Goal: Task Accomplishment & Management: Use online tool/utility

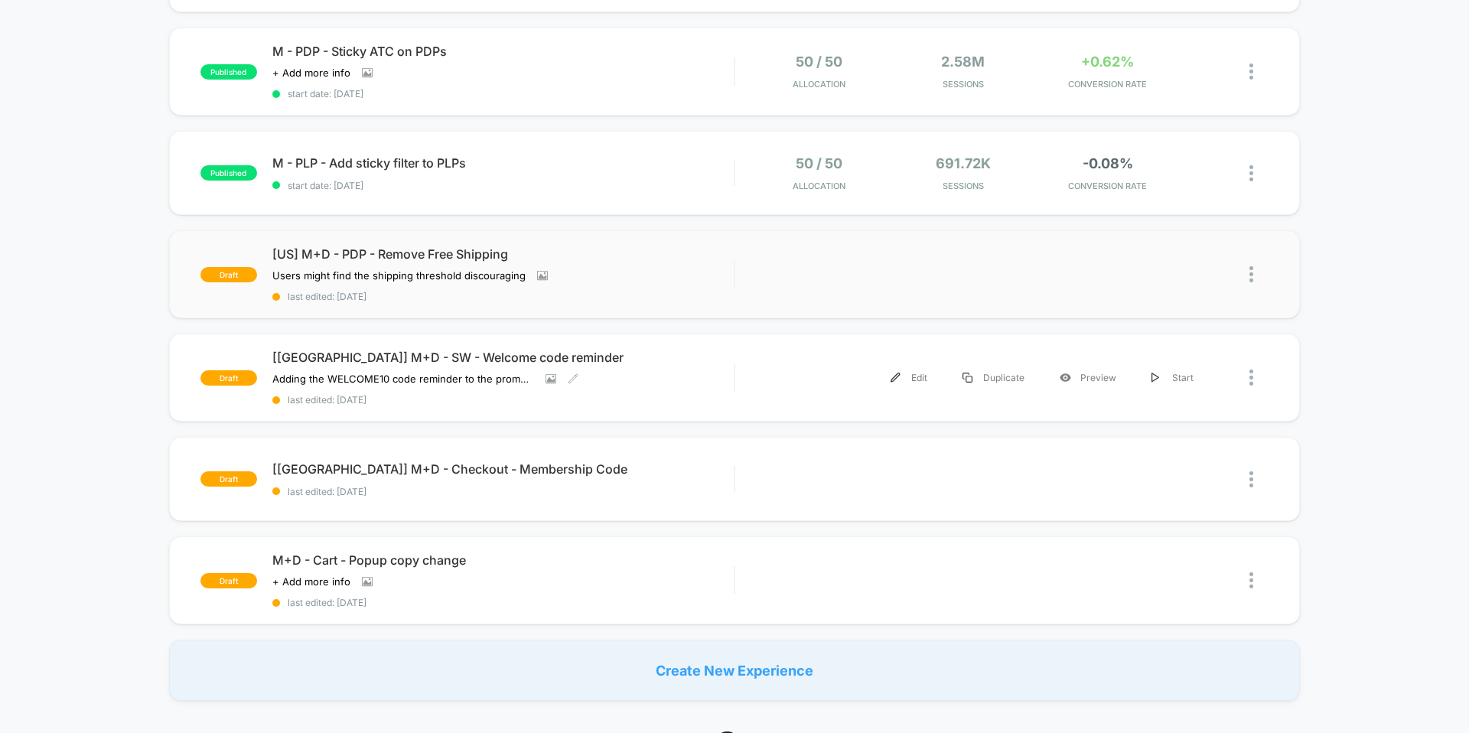
scroll to position [246, 0]
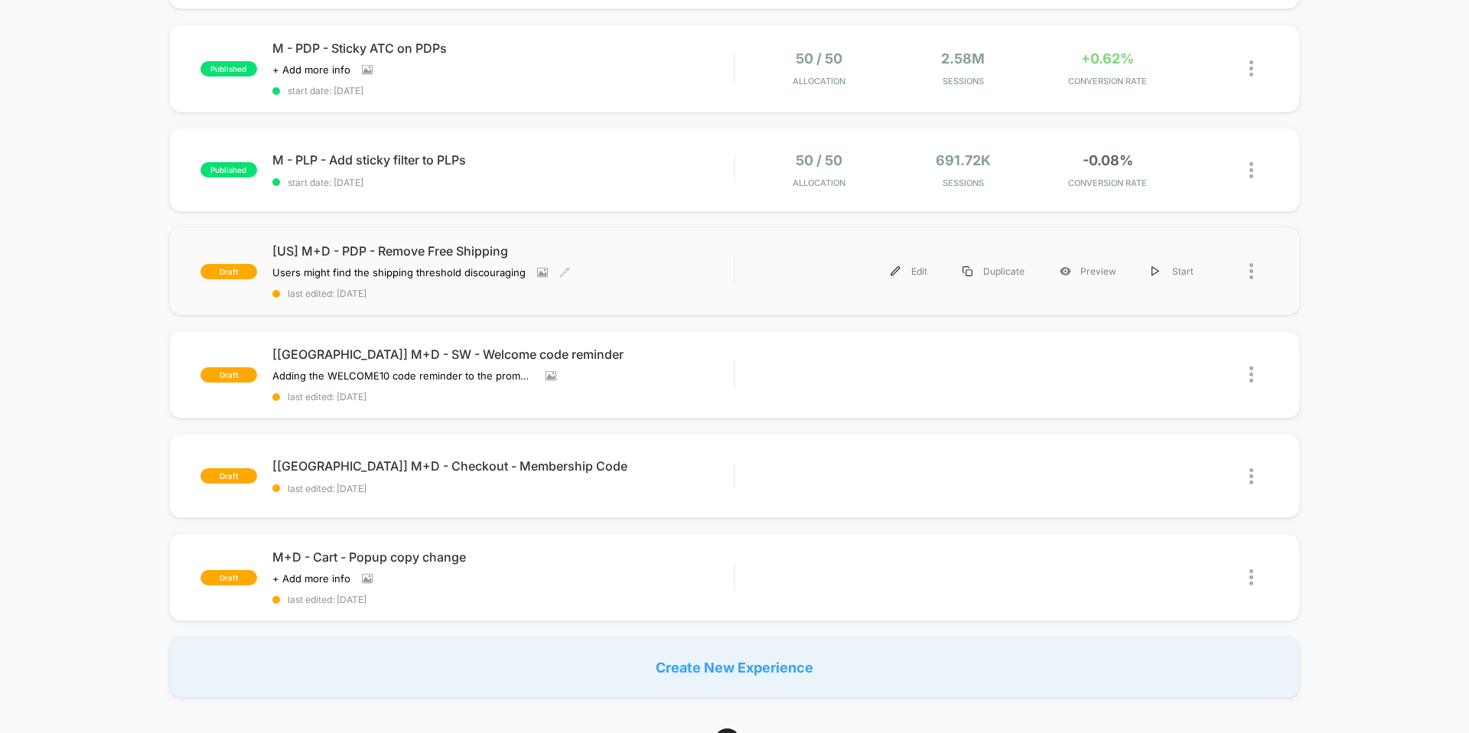
click at [655, 262] on div "[US] M+D - PDP - Remove Free Shipping Users might find the shipping threshold d…" at bounding box center [502, 271] width 461 height 56
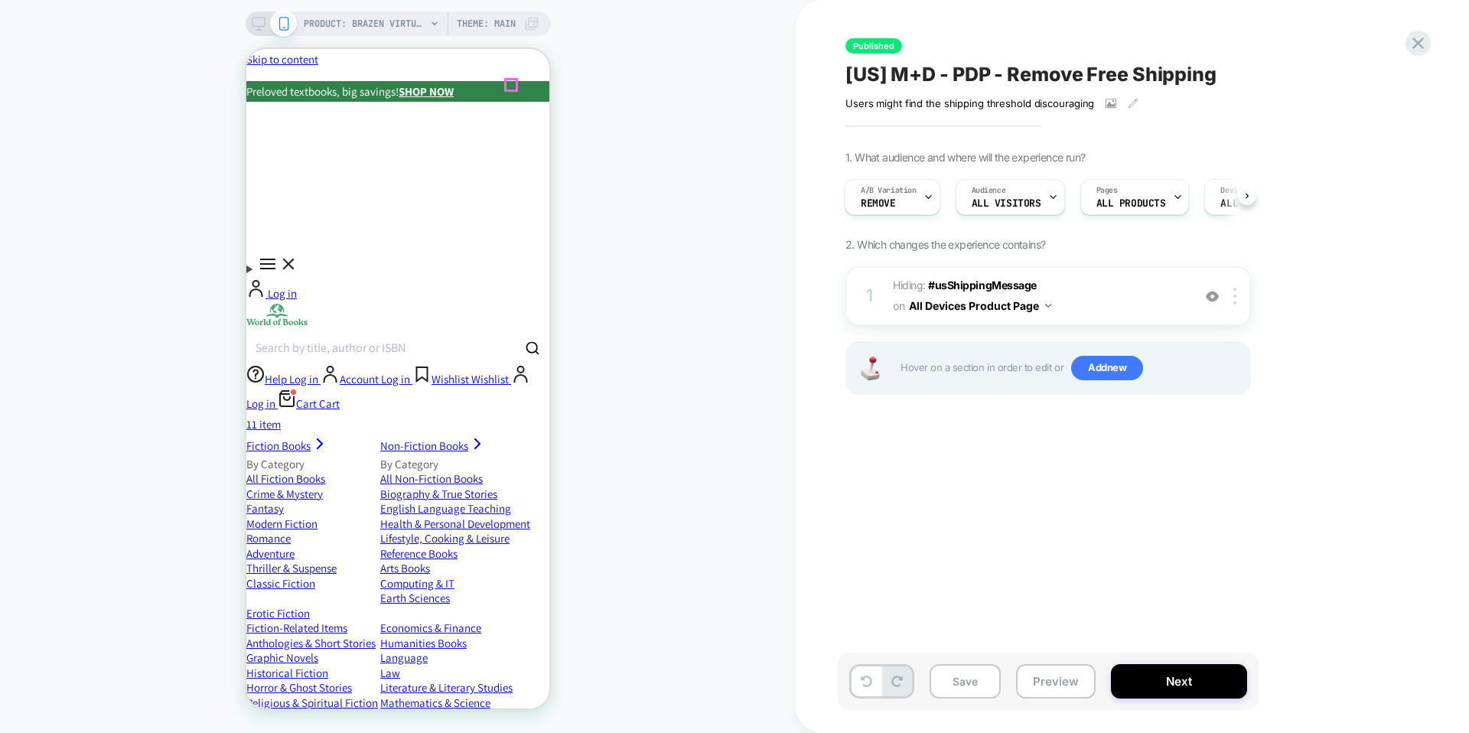
click at [246, 49] on icon "Close" at bounding box center [246, 49] width 0 height 0
click at [1424, 46] on icon at bounding box center [1417, 43] width 21 height 21
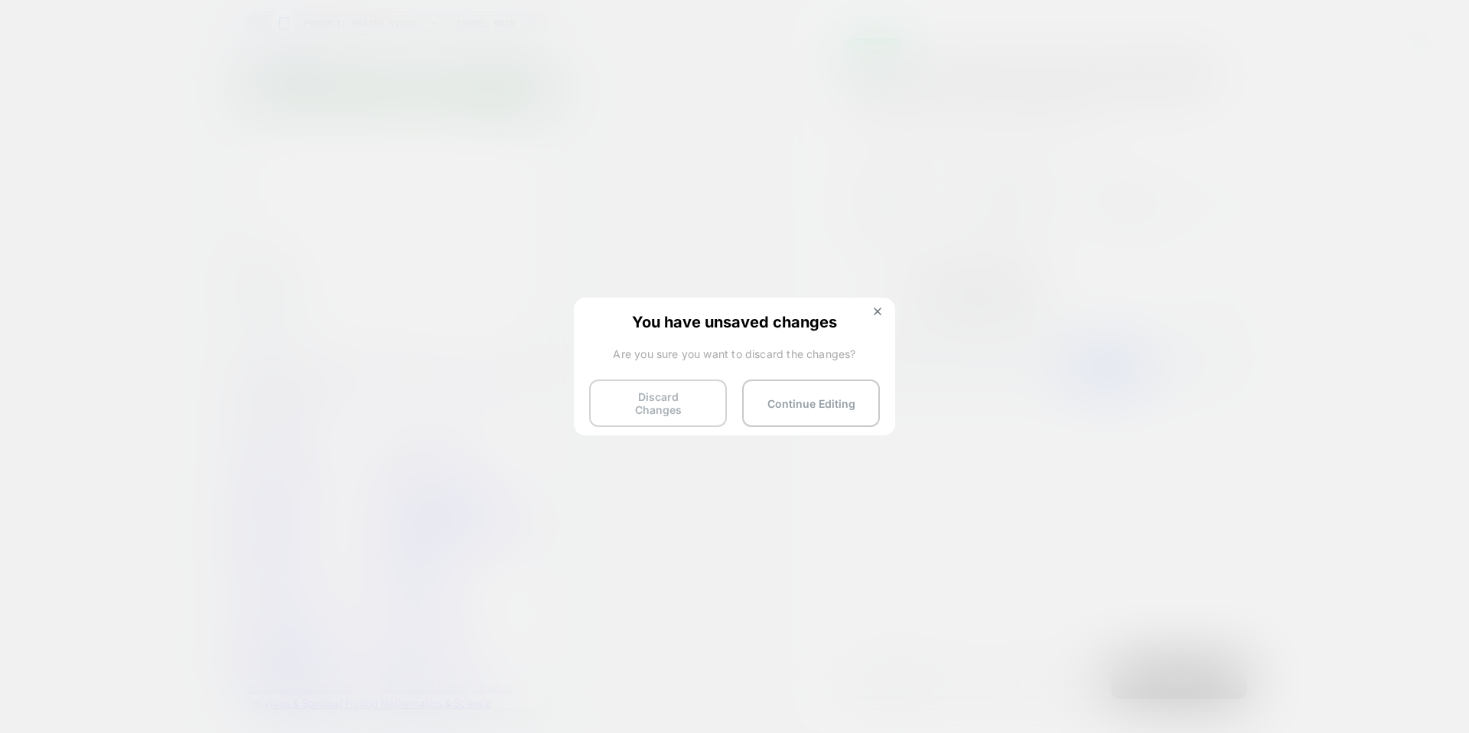
click at [680, 403] on button "Discard Changes" at bounding box center [658, 402] width 138 height 47
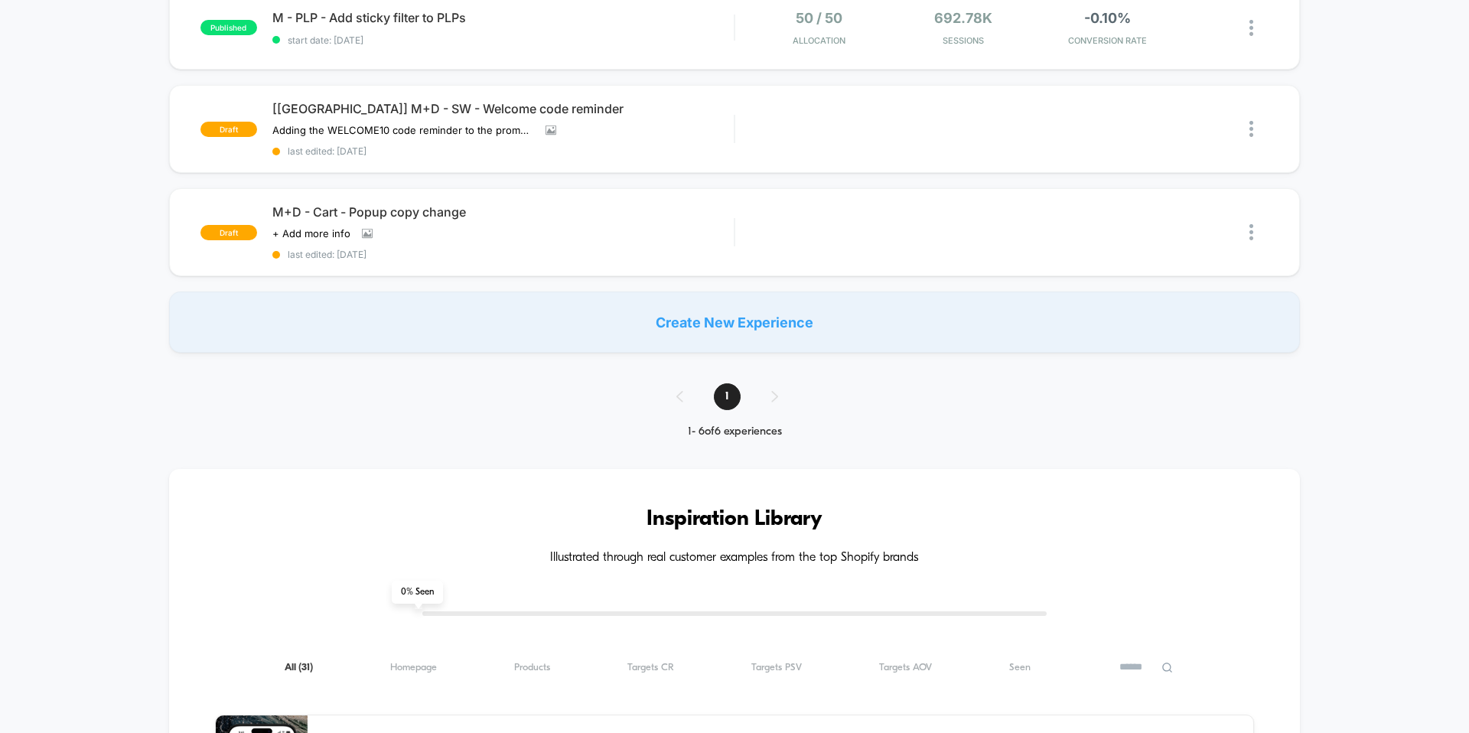
scroll to position [427, 0]
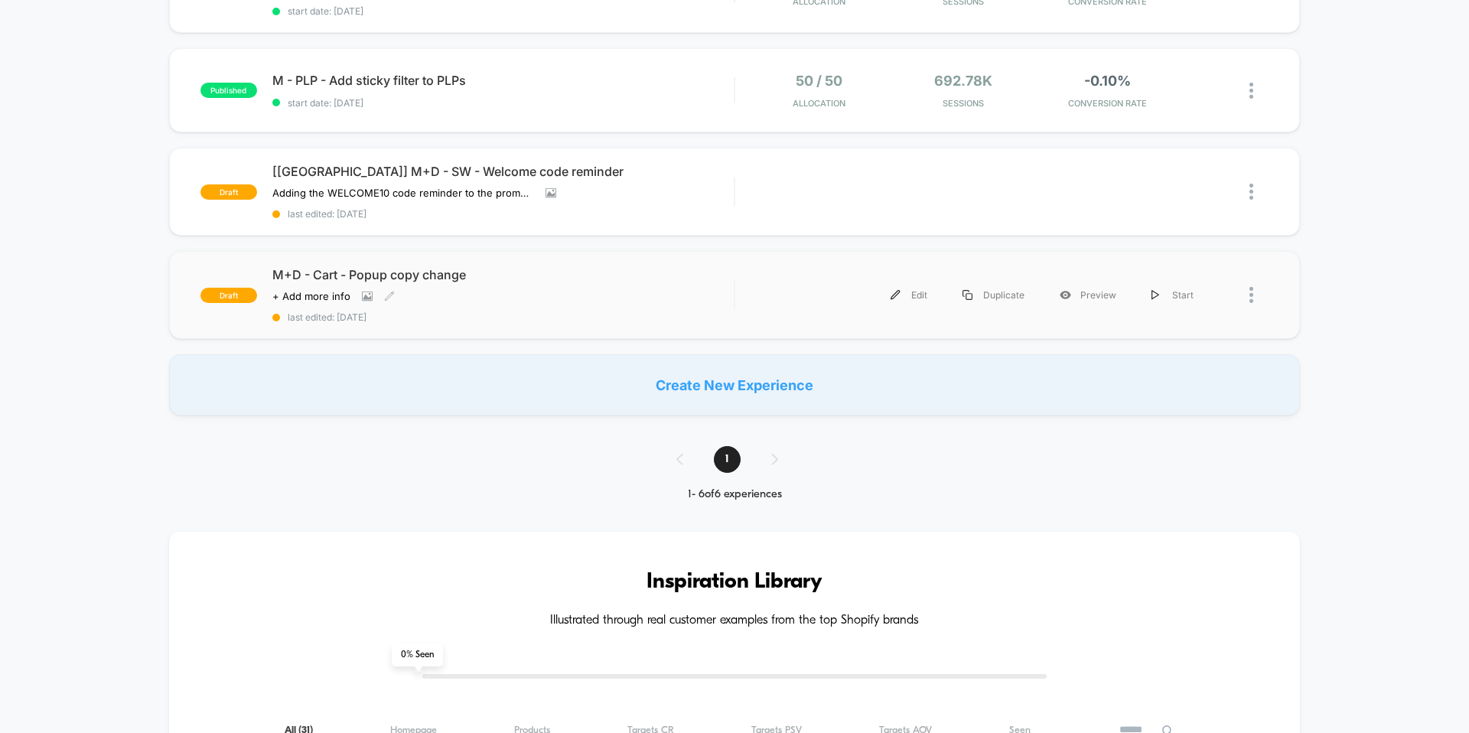
click at [554, 280] on div "M+D - Cart - Popup copy change Click to view images Click to edit experience de…" at bounding box center [502, 295] width 461 height 56
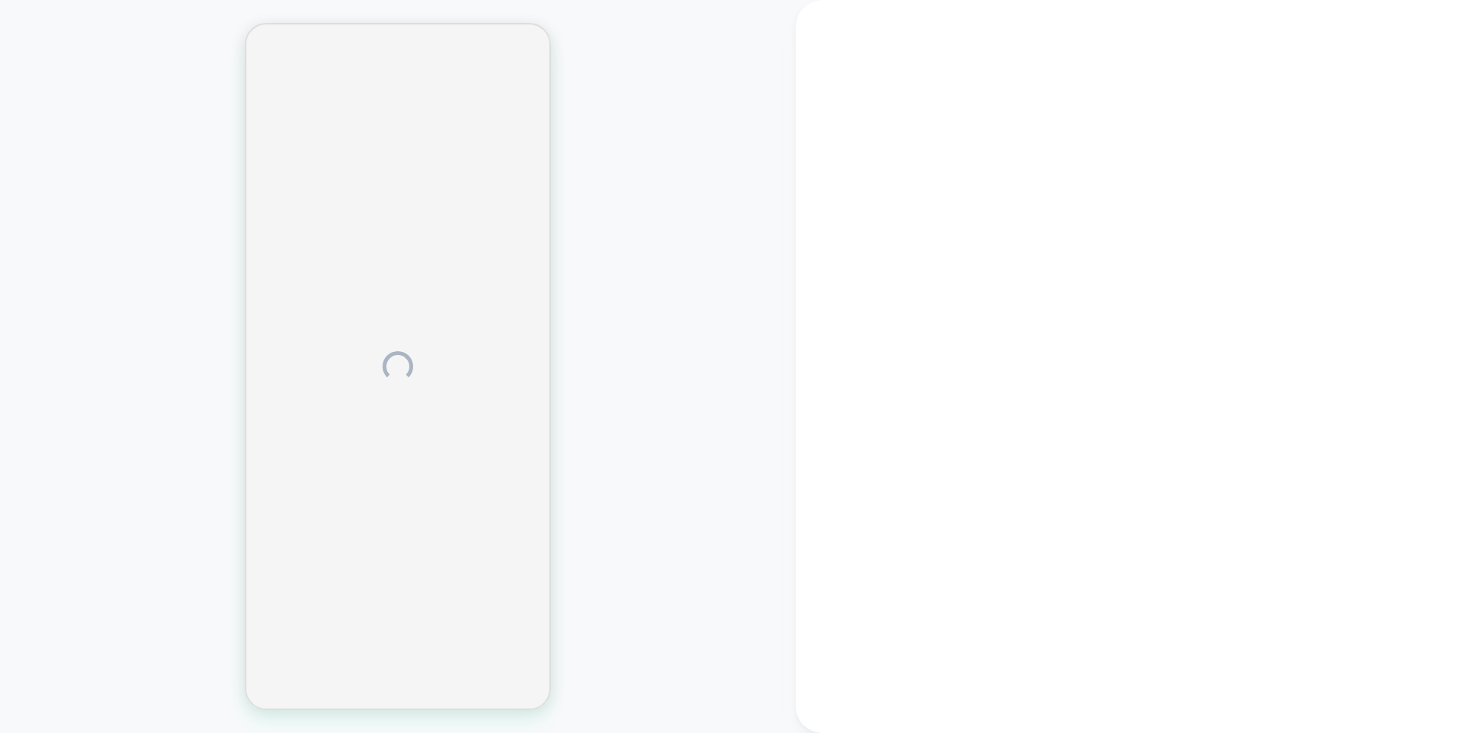
click at [583, 198] on div at bounding box center [397, 366] width 795 height 702
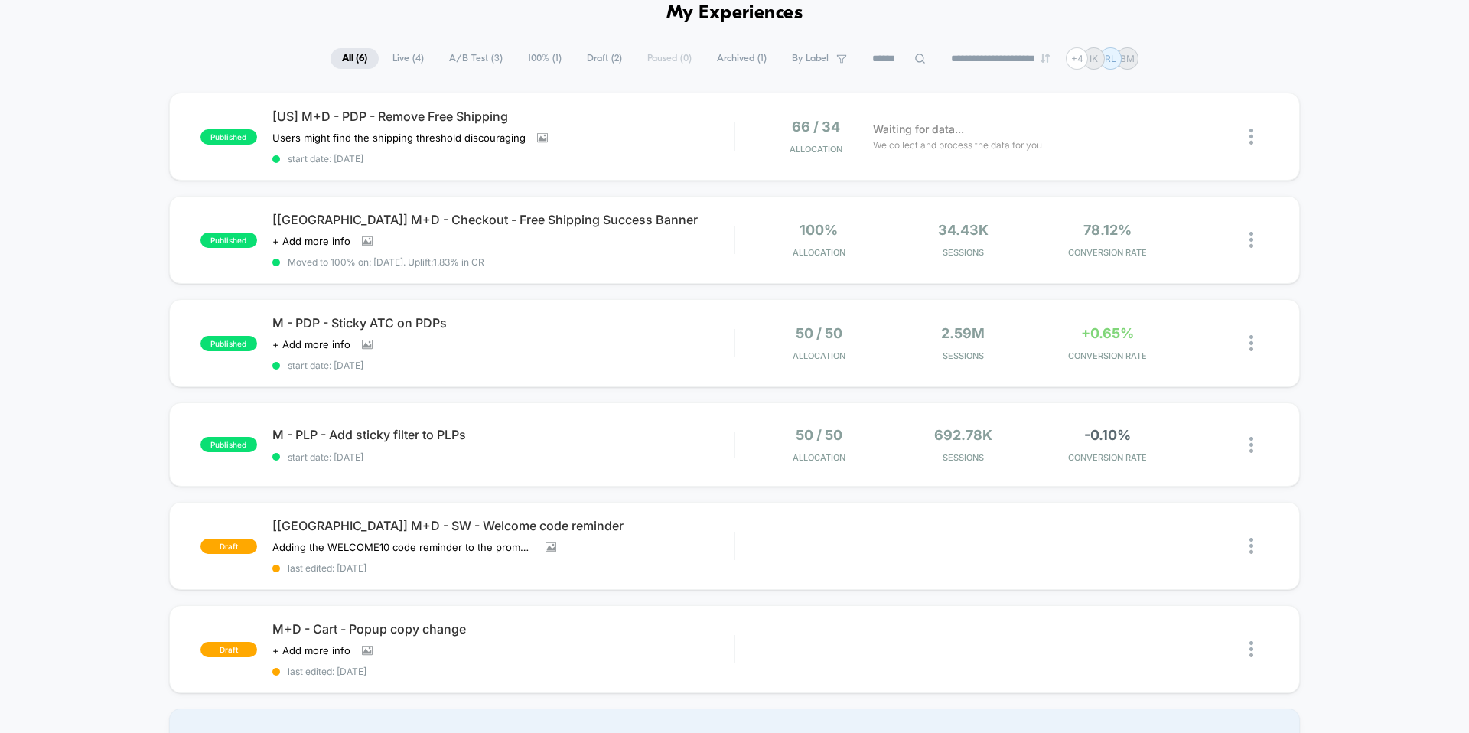
scroll to position [31, 0]
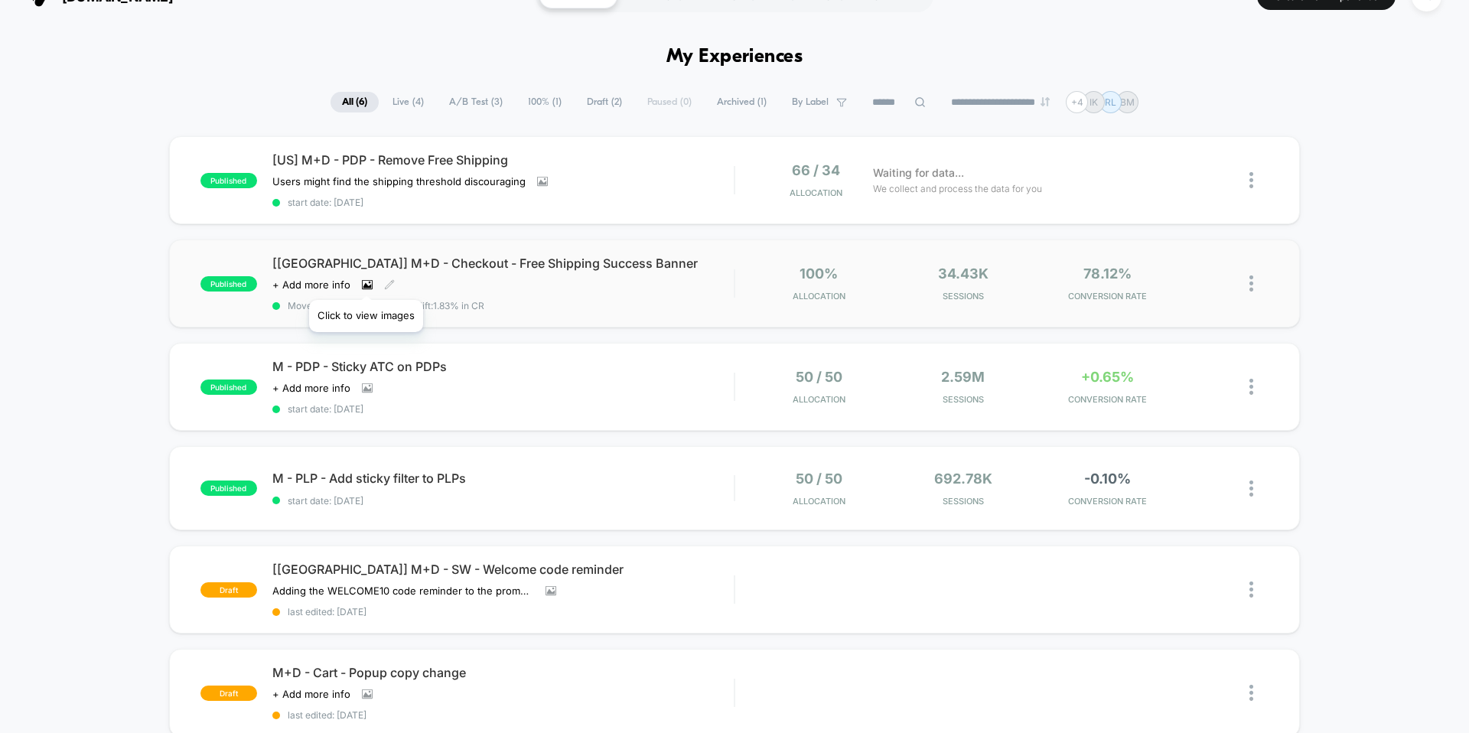
click at [366, 281] on icon at bounding box center [367, 284] width 11 height 11
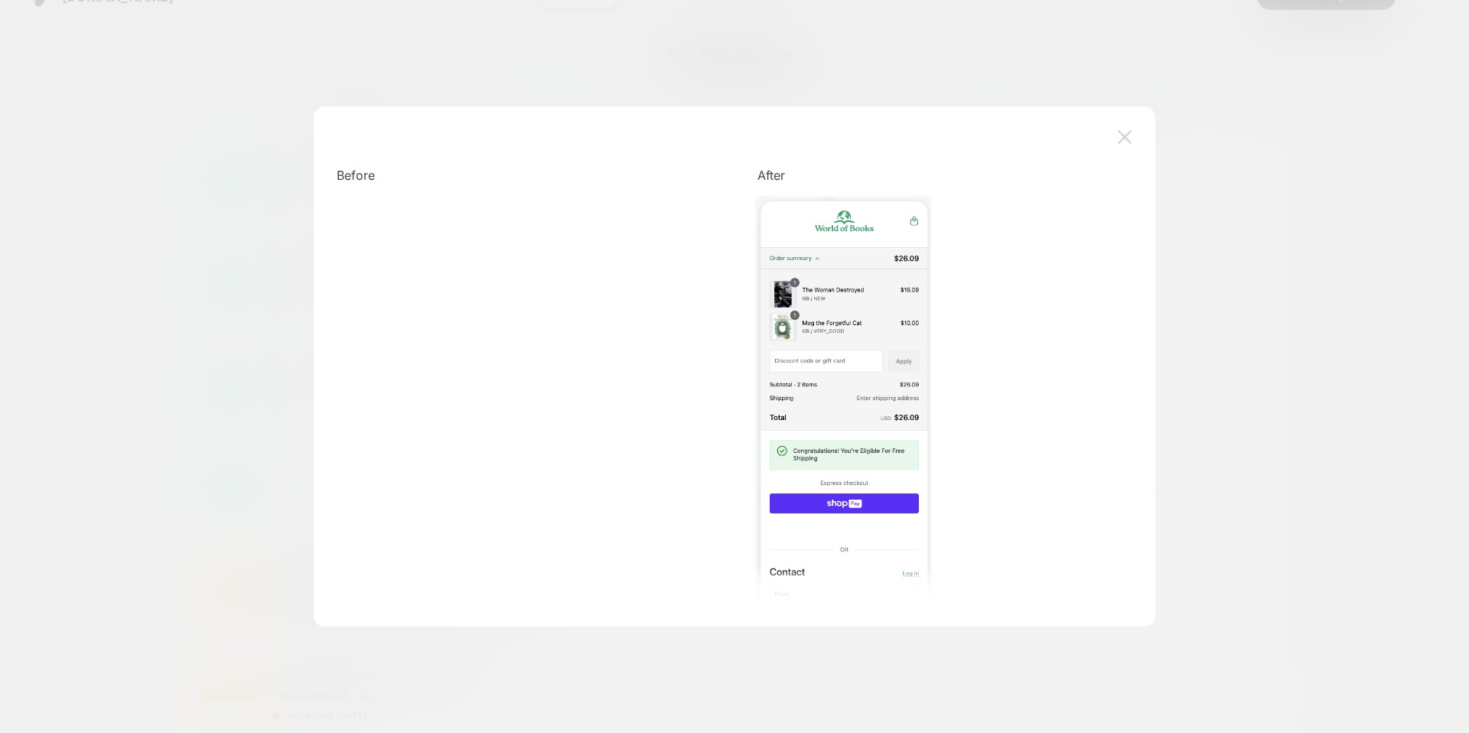
click at [1133, 135] on button at bounding box center [1124, 136] width 23 height 23
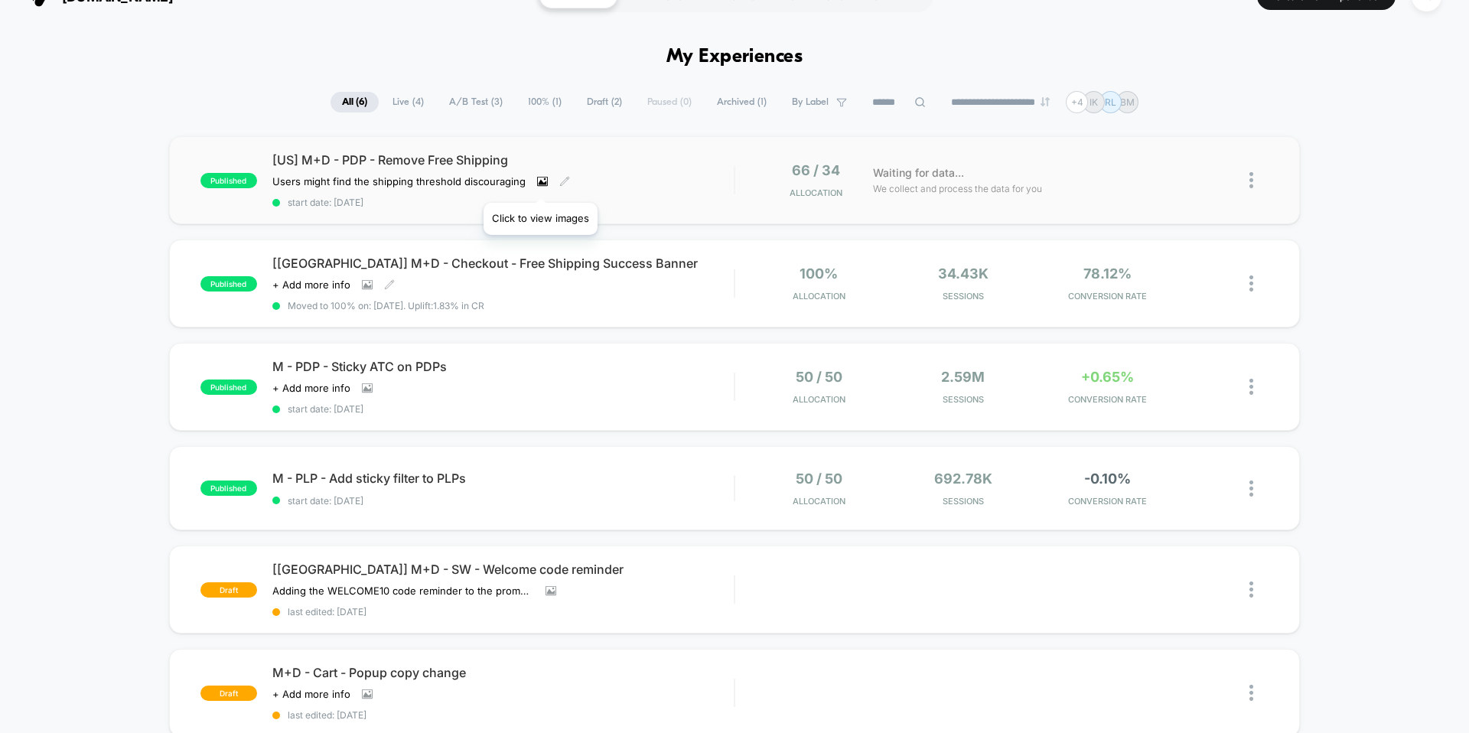
click at [540, 184] on icon at bounding box center [542, 181] width 11 height 11
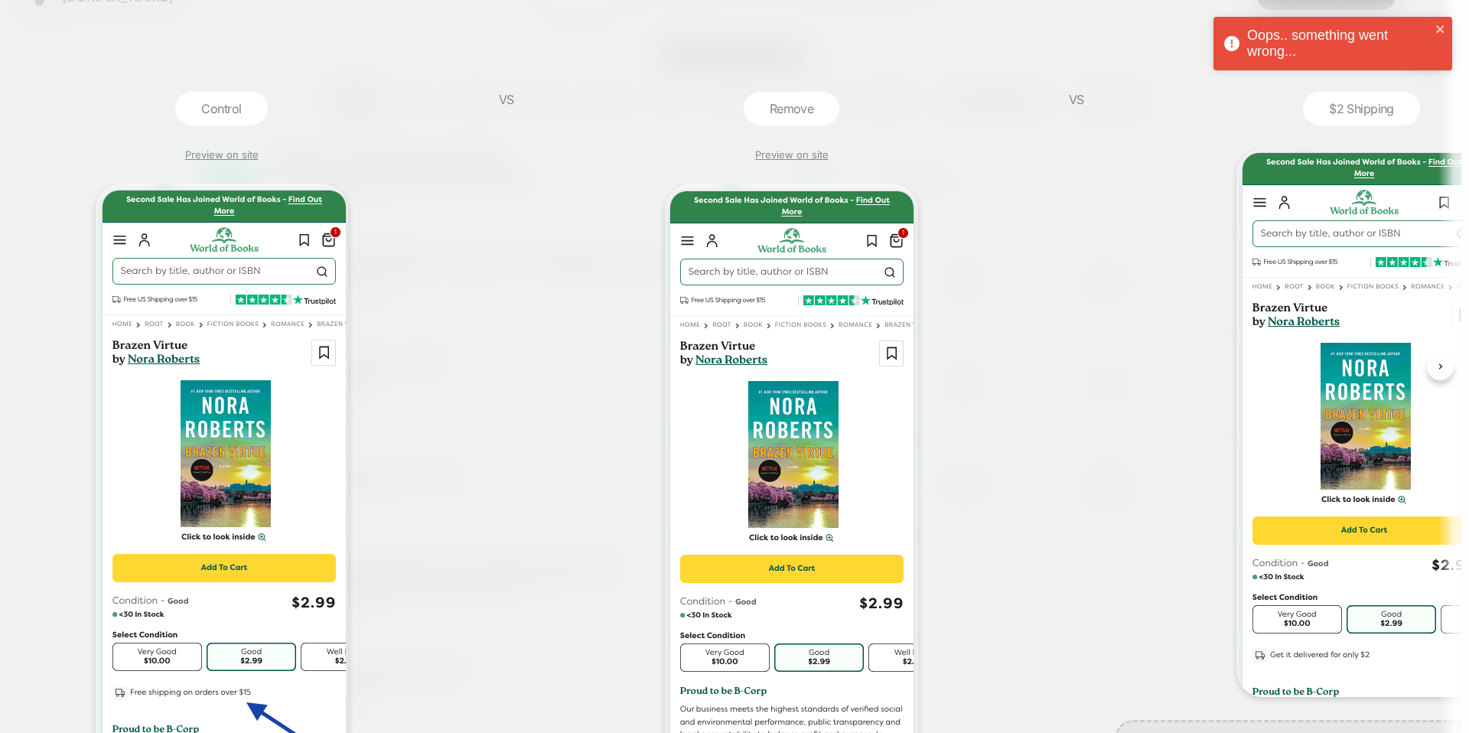
scroll to position [0, 0]
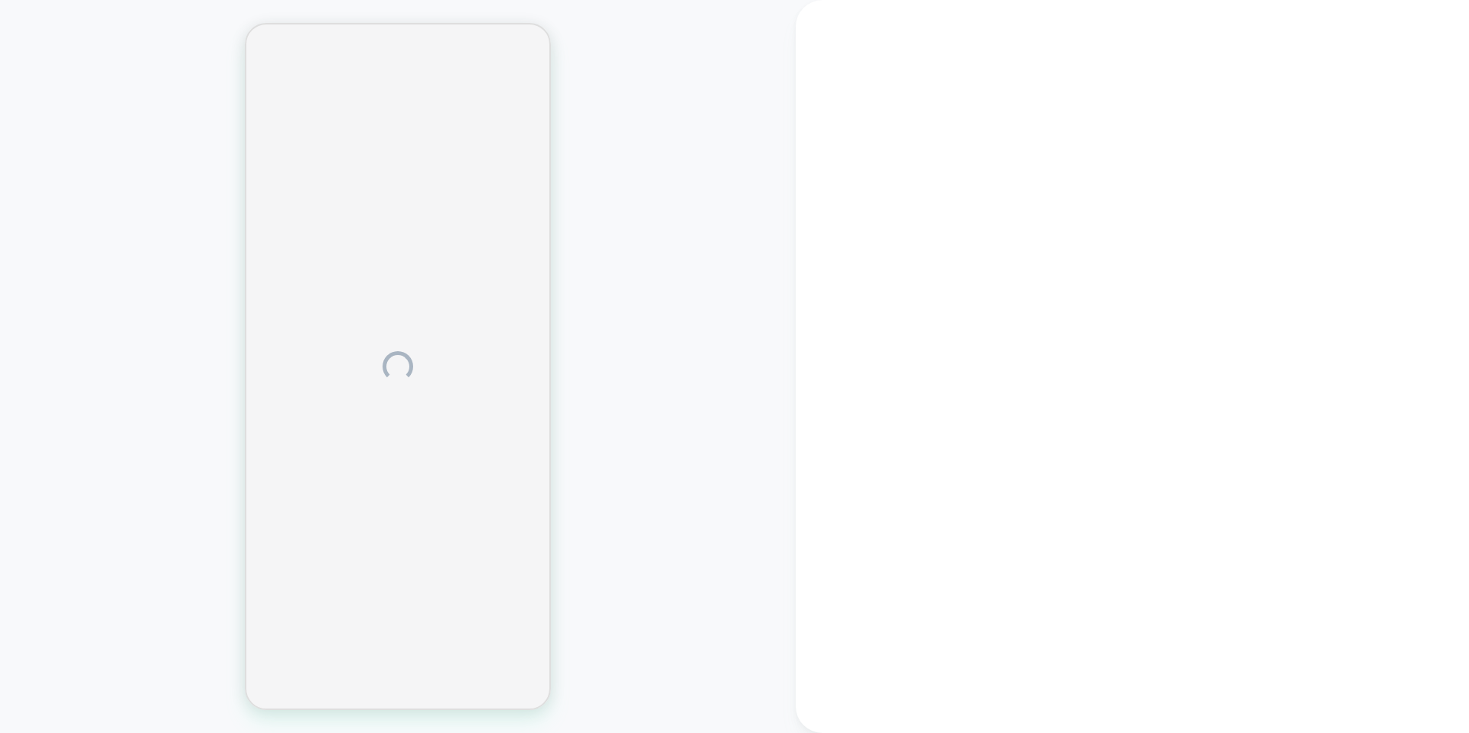
click at [746, 141] on div at bounding box center [397, 366] width 795 height 702
